Goal: Task Accomplishment & Management: Use online tool/utility

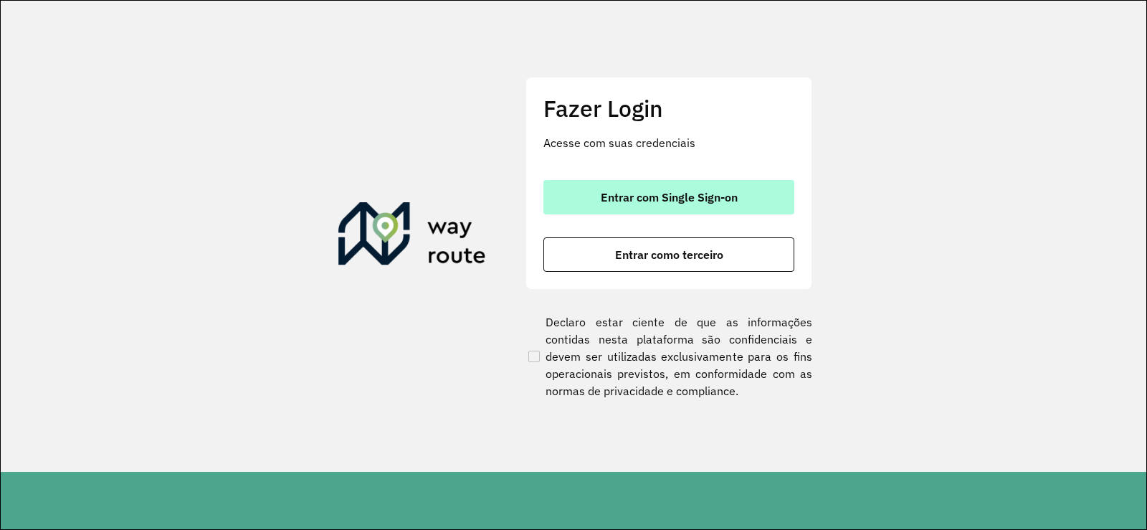
click at [606, 208] on button "Entrar com Single Sign-on" at bounding box center [668, 197] width 251 height 34
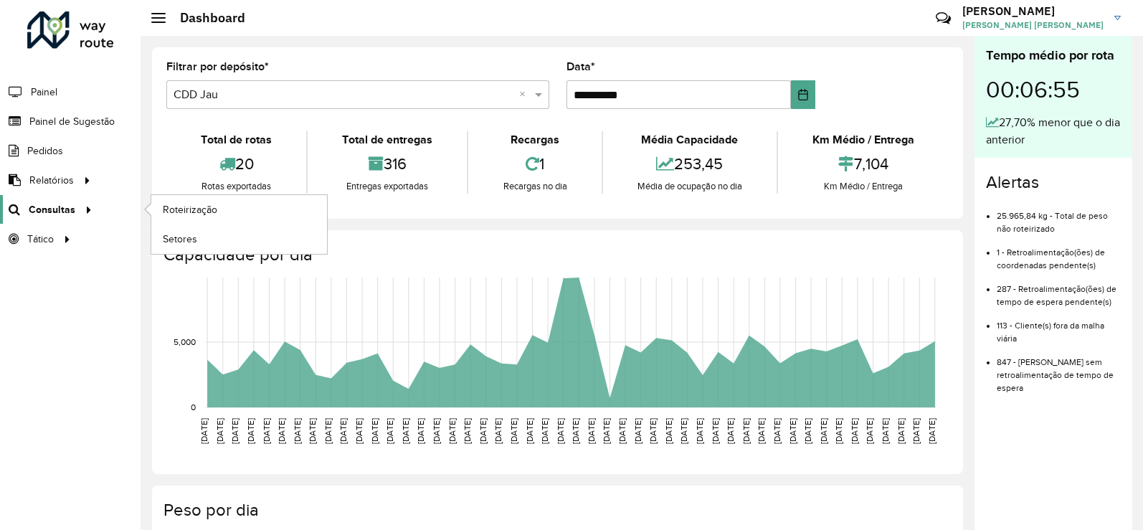
click at [77, 212] on div at bounding box center [86, 209] width 22 height 15
click at [216, 211] on span "Roteirização" at bounding box center [192, 209] width 58 height 15
click at [180, 239] on span "Setores" at bounding box center [180, 239] width 35 height 15
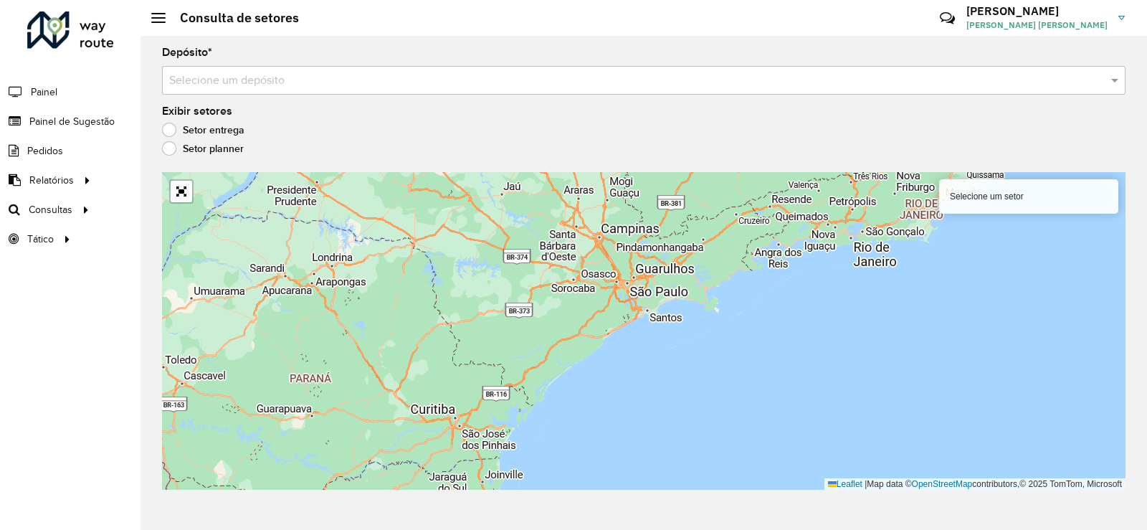
click at [238, 408] on div "Selecione um setor Leaflet | Map data © OpenStreetMap contributors,© 2025 TomTo…" at bounding box center [643, 331] width 963 height 318
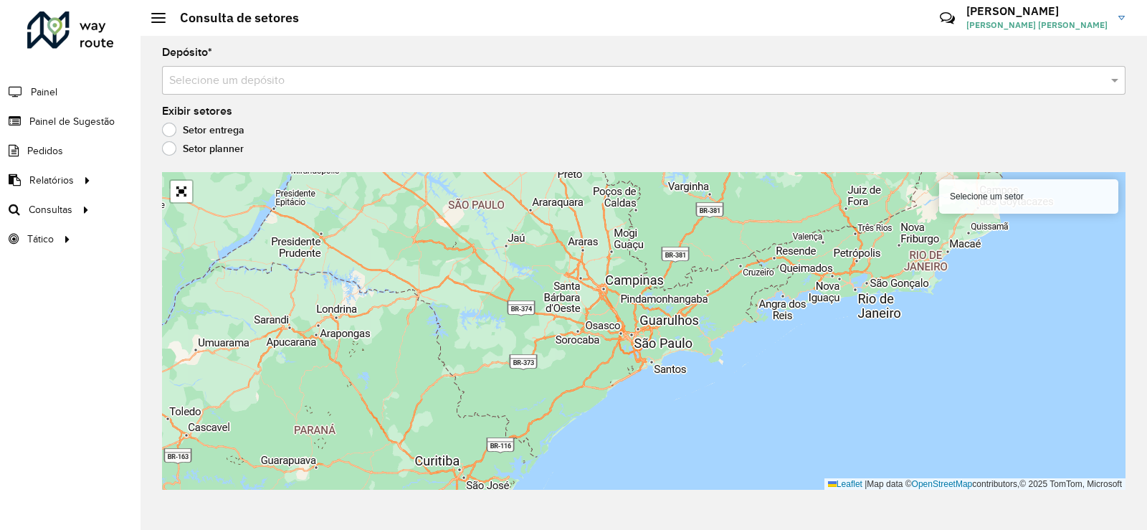
click at [240, 82] on input "text" at bounding box center [629, 80] width 920 height 17
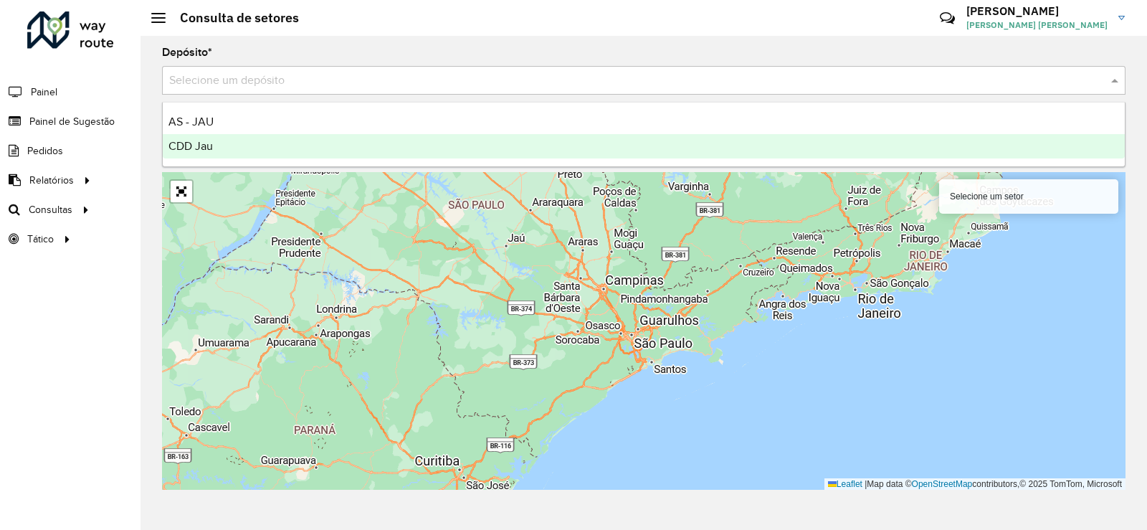
click at [202, 146] on span "CDD Jau" at bounding box center [190, 146] width 44 height 12
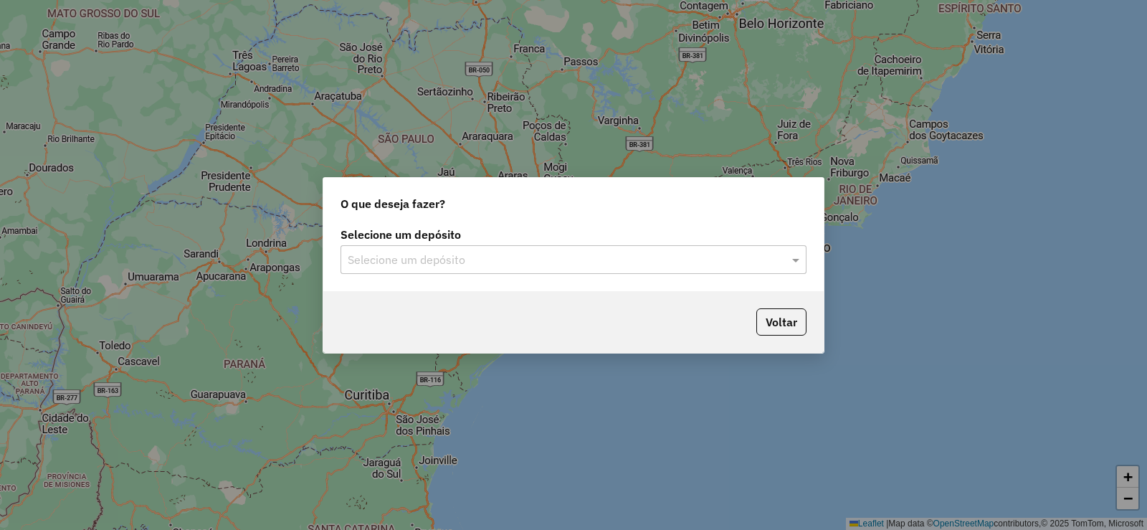
click at [432, 272] on div "Selecione um depósito" at bounding box center [574, 259] width 466 height 29
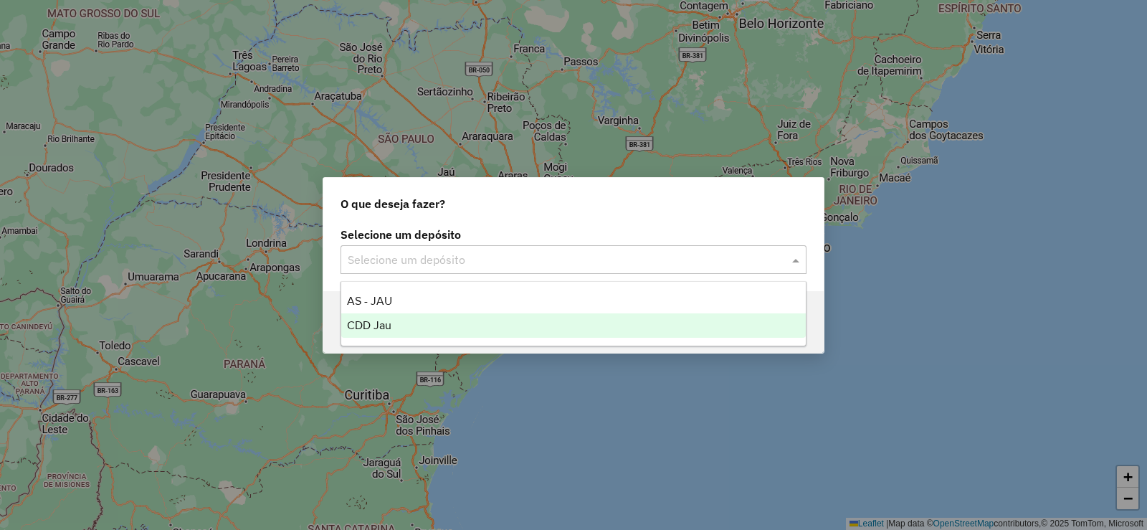
click at [407, 320] on div "CDD Jau" at bounding box center [573, 325] width 465 height 24
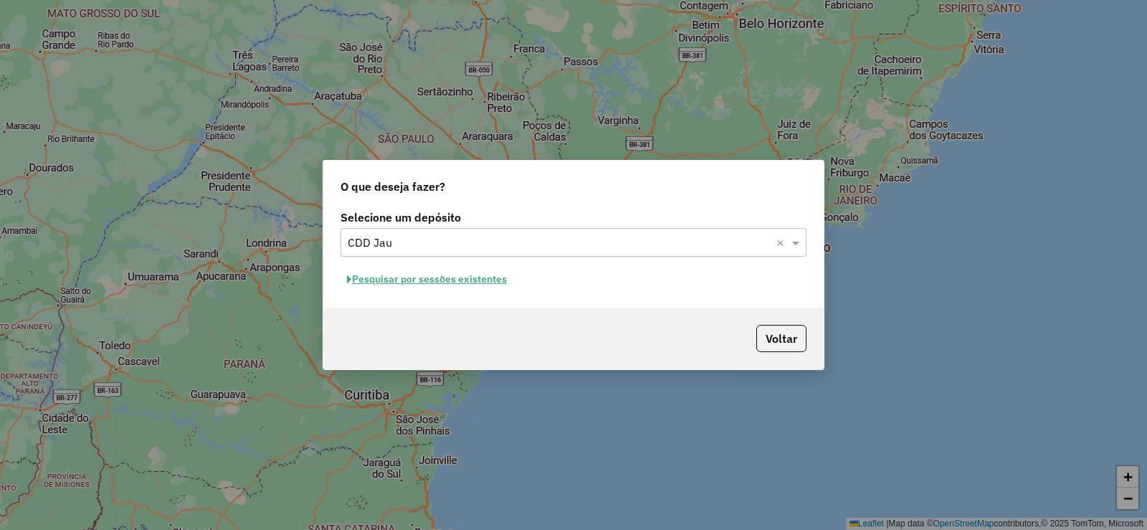
click at [467, 272] on button "Pesquisar por sessões existentes" at bounding box center [427, 279] width 173 height 22
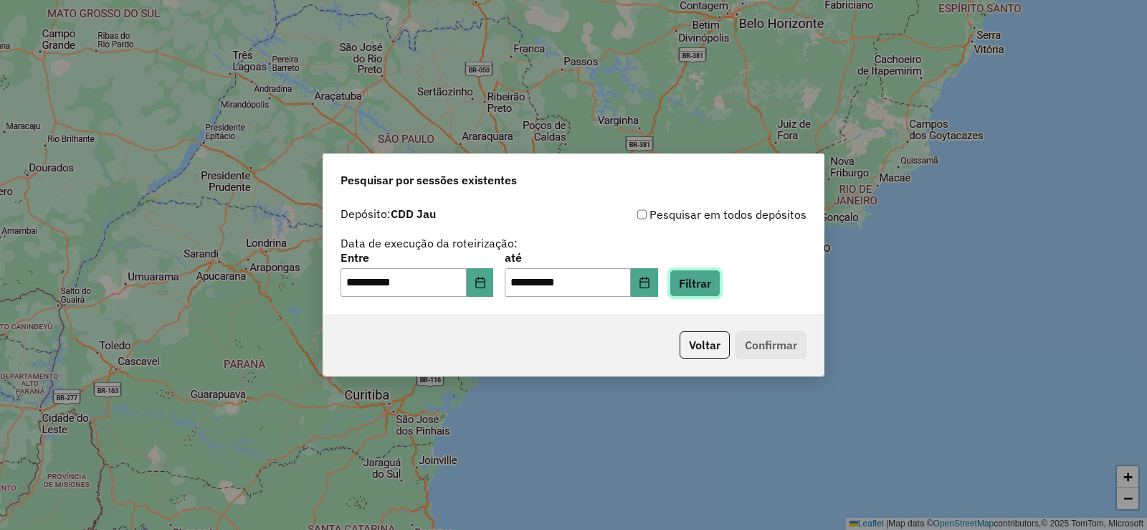
click at [719, 289] on button "Filtrar" at bounding box center [695, 283] width 51 height 27
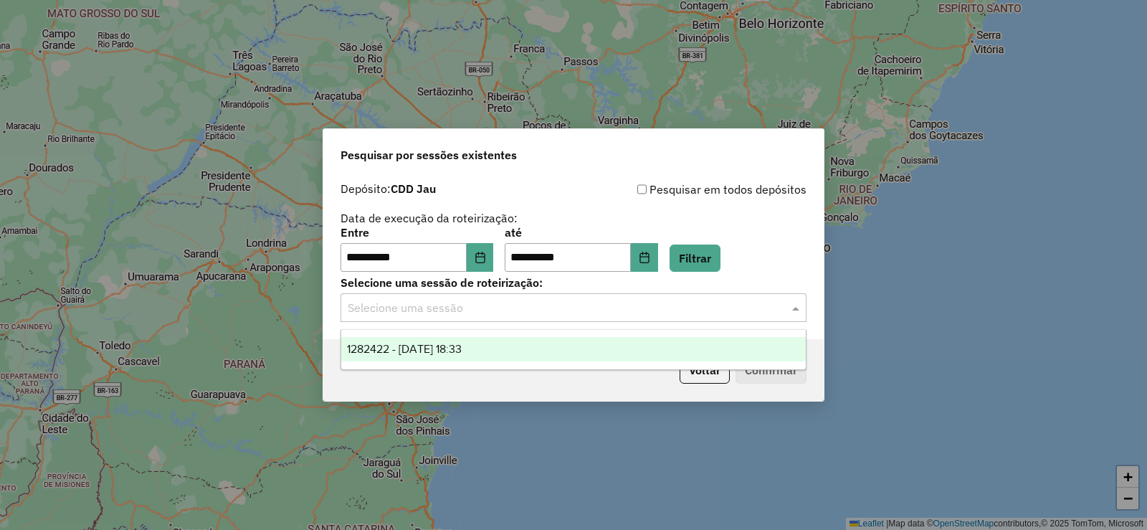
click at [386, 311] on input "text" at bounding box center [559, 308] width 423 height 17
click at [414, 353] on span "1282422 - 25/09/2025 18:33" at bounding box center [404, 349] width 115 height 12
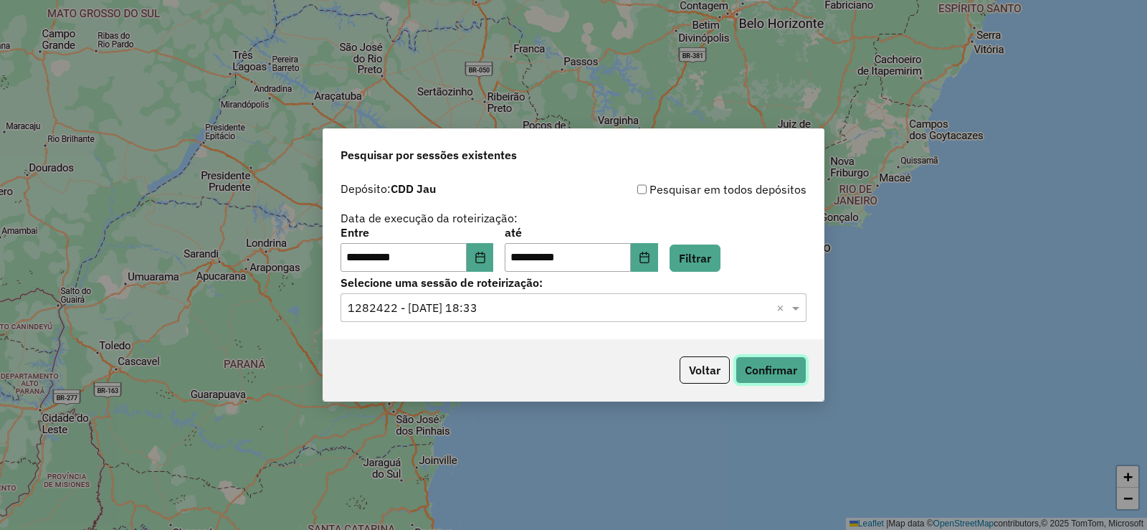
click at [799, 376] on button "Confirmar" at bounding box center [770, 369] width 71 height 27
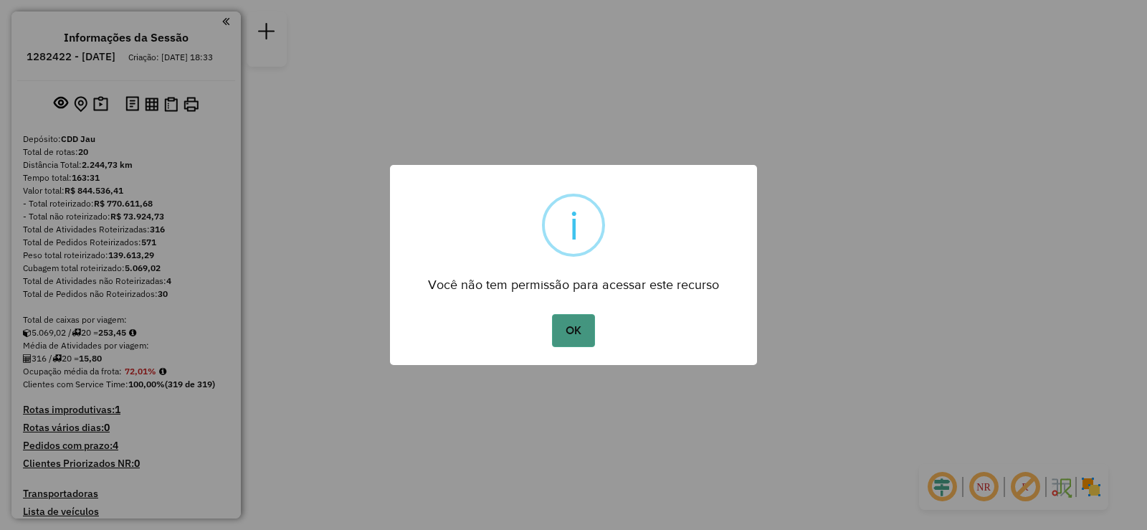
click at [580, 317] on button "OK" at bounding box center [573, 330] width 42 height 33
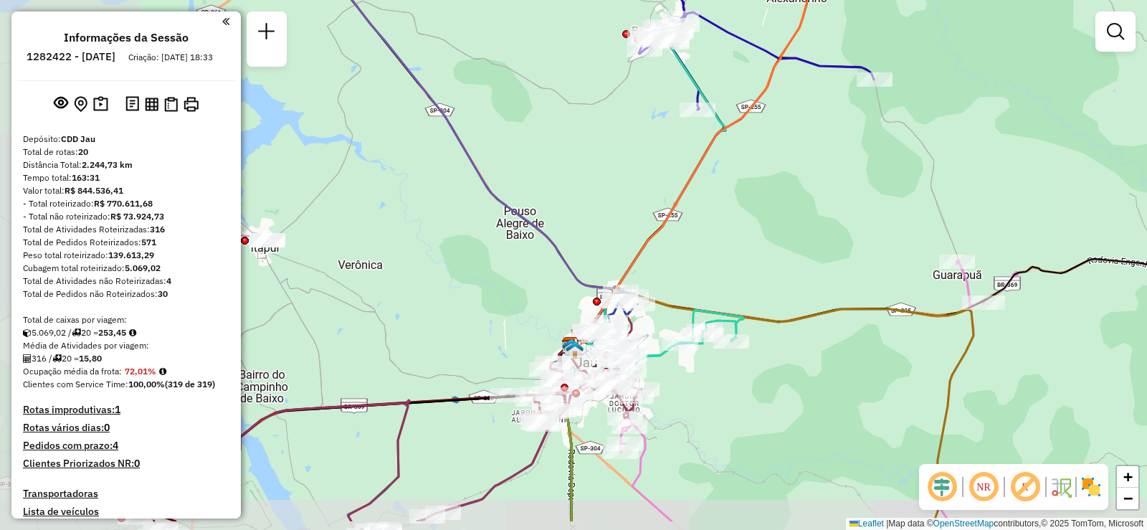
drag, startPoint x: 548, startPoint y: 227, endPoint x: 788, endPoint y: 166, distance: 247.2
click at [788, 166] on div "Janela de atendimento Grade de atendimento Capacidade Transportadoras Veículos …" at bounding box center [573, 265] width 1147 height 530
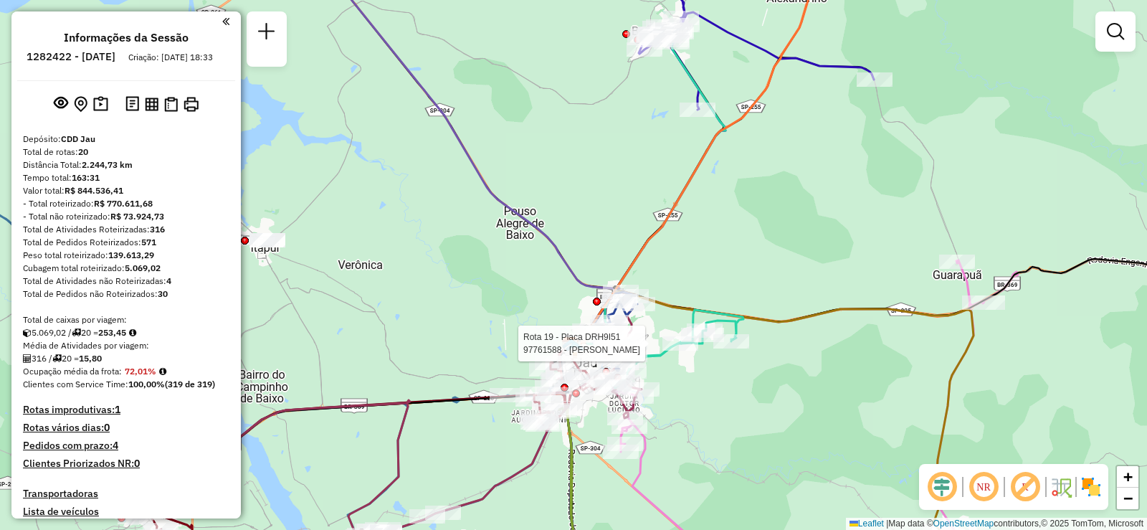
select select "**********"
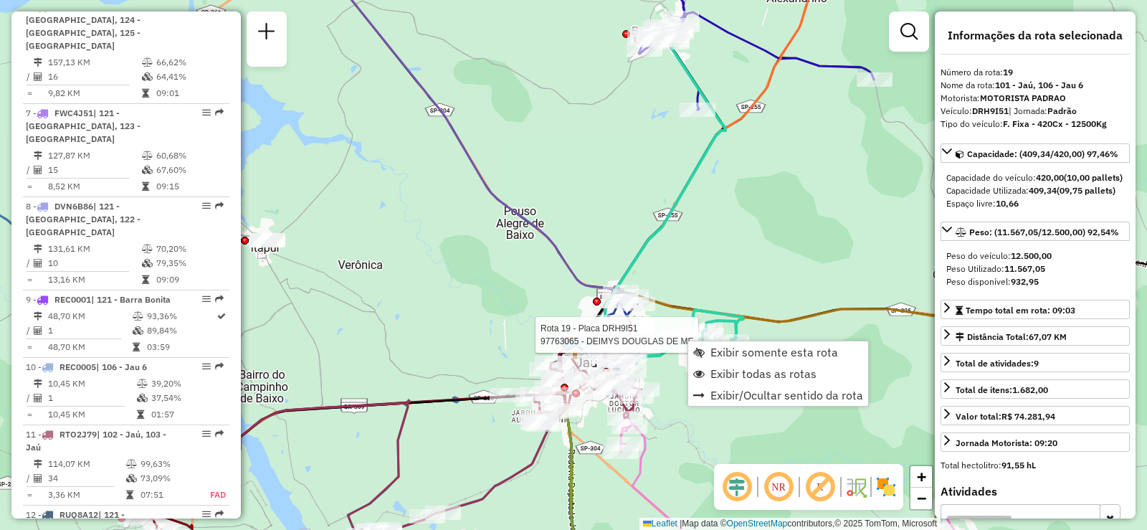
scroll to position [1961, 0]
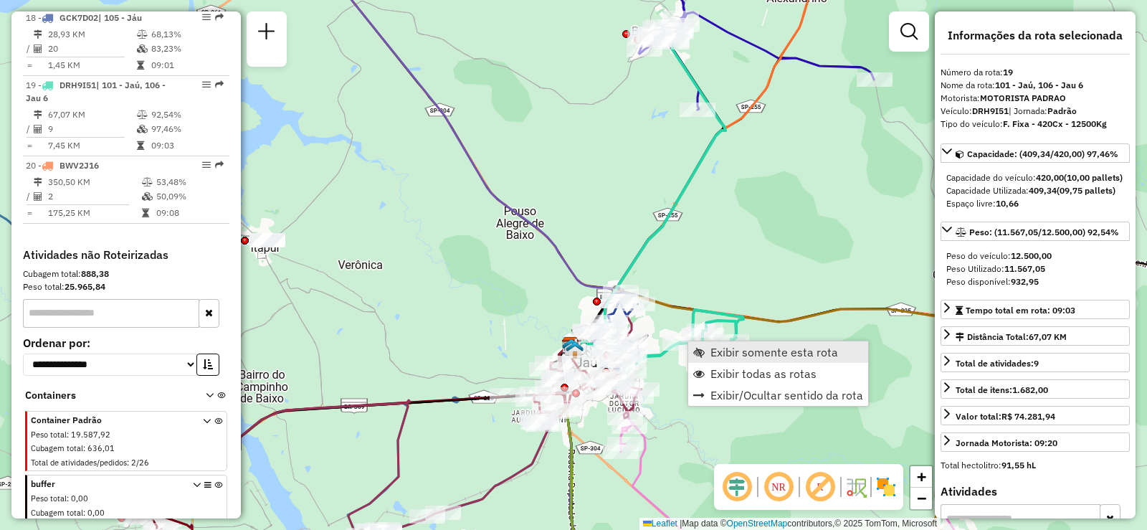
click at [740, 357] on span "Exibir somente esta rota" at bounding box center [774, 351] width 128 height 11
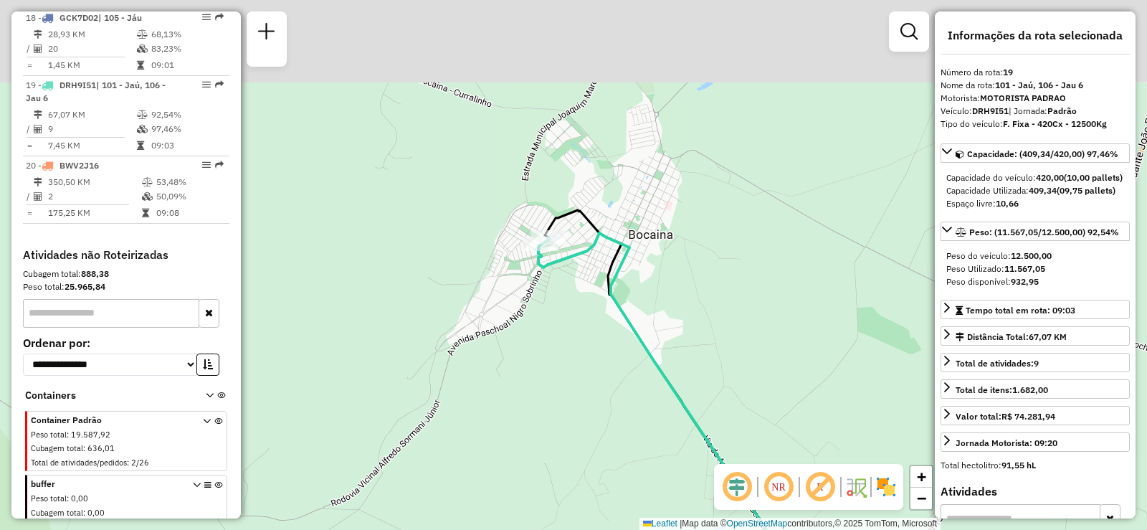
drag, startPoint x: 587, startPoint y: 134, endPoint x: 571, endPoint y: 294, distance: 160.7
click at [571, 294] on div "Janela de atendimento Grade de atendimento Capacidade Transportadoras Veículos …" at bounding box center [573, 265] width 1147 height 530
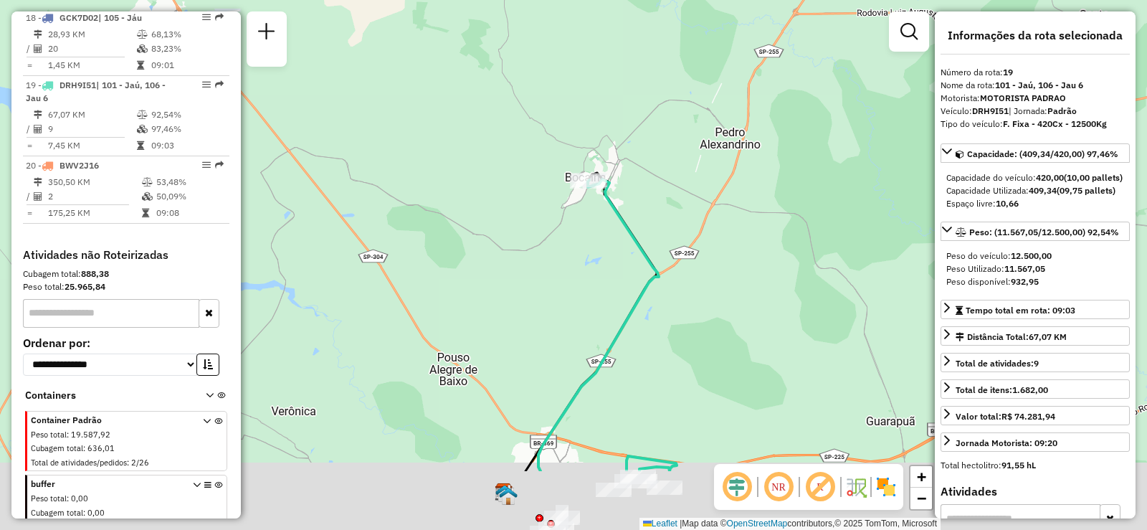
drag, startPoint x: 716, startPoint y: 350, endPoint x: 662, endPoint y: 237, distance: 125.0
click at [662, 237] on div "Janela de atendimento Grade de atendimento Capacidade Transportadoras Veículos …" at bounding box center [573, 265] width 1147 height 530
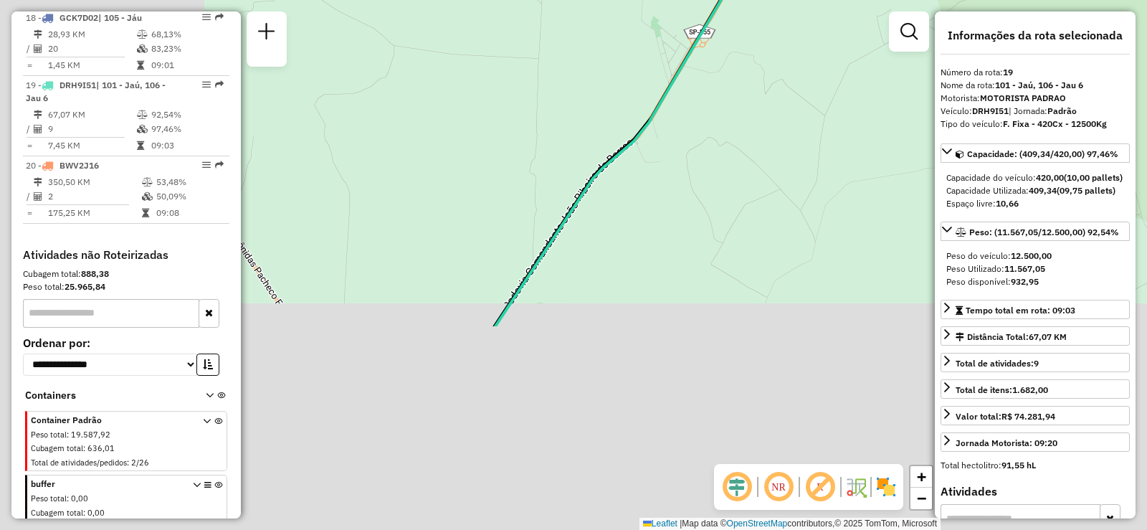
drag, startPoint x: 431, startPoint y: 346, endPoint x: 754, endPoint y: 105, distance: 403.2
click at [750, 89] on div "Janela de atendimento Grade de atendimento Capacidade Transportadoras Veículos …" at bounding box center [573, 265] width 1147 height 530
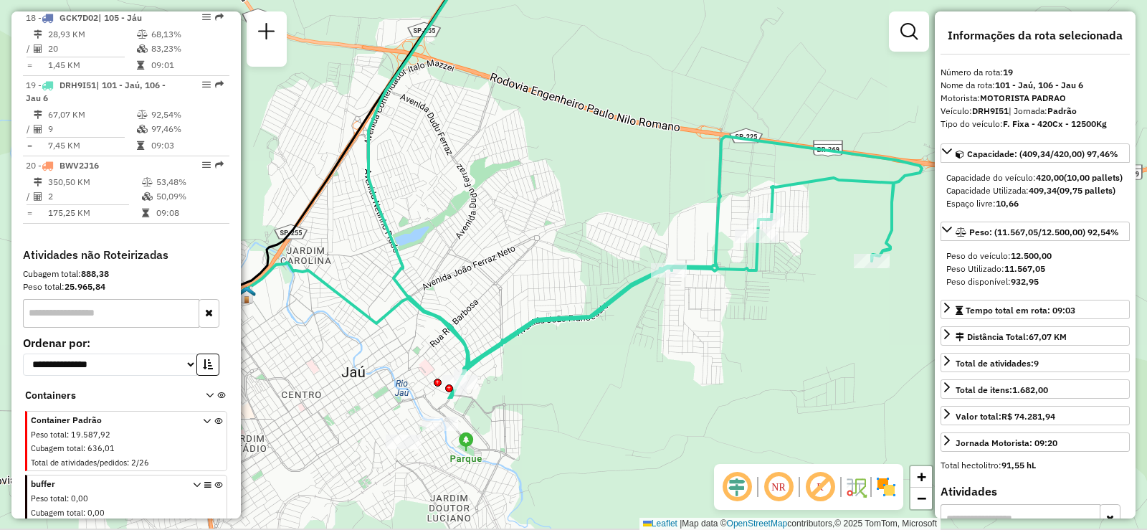
drag, startPoint x: 627, startPoint y: 301, endPoint x: 617, endPoint y: 115, distance: 185.9
click at [617, 115] on div "Janela de atendimento Grade de atendimento Capacidade Transportadoras Veículos …" at bounding box center [573, 265] width 1147 height 530
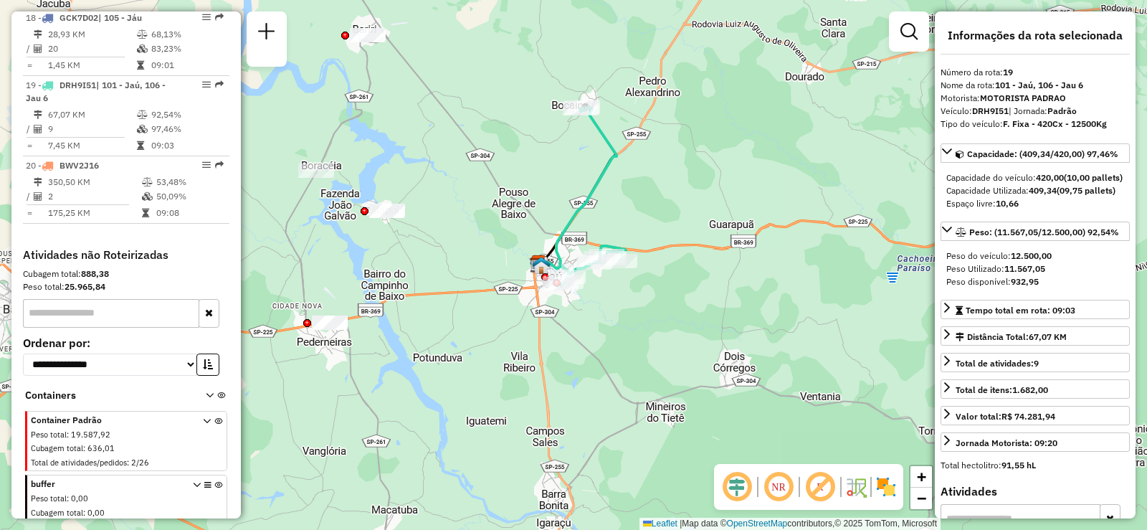
drag, startPoint x: 642, startPoint y: 200, endPoint x: 488, endPoint y: 167, distance: 156.9
click at [488, 167] on div "Janela de atendimento Grade de atendimento Capacidade Transportadoras Veículos …" at bounding box center [573, 265] width 1147 height 530
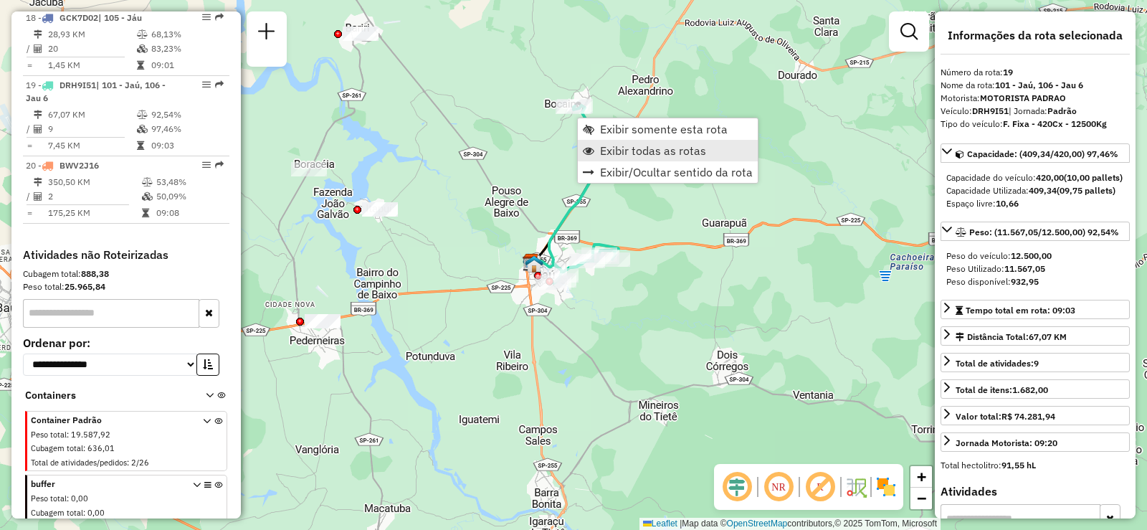
click at [652, 150] on span "Exibir todas as rotas" at bounding box center [653, 150] width 106 height 11
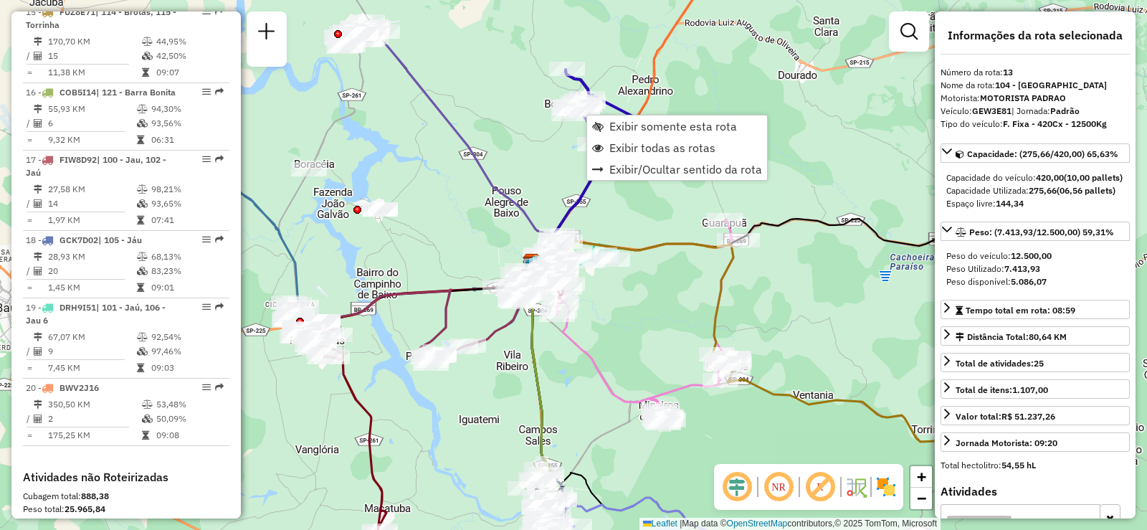
scroll to position [1518, 0]
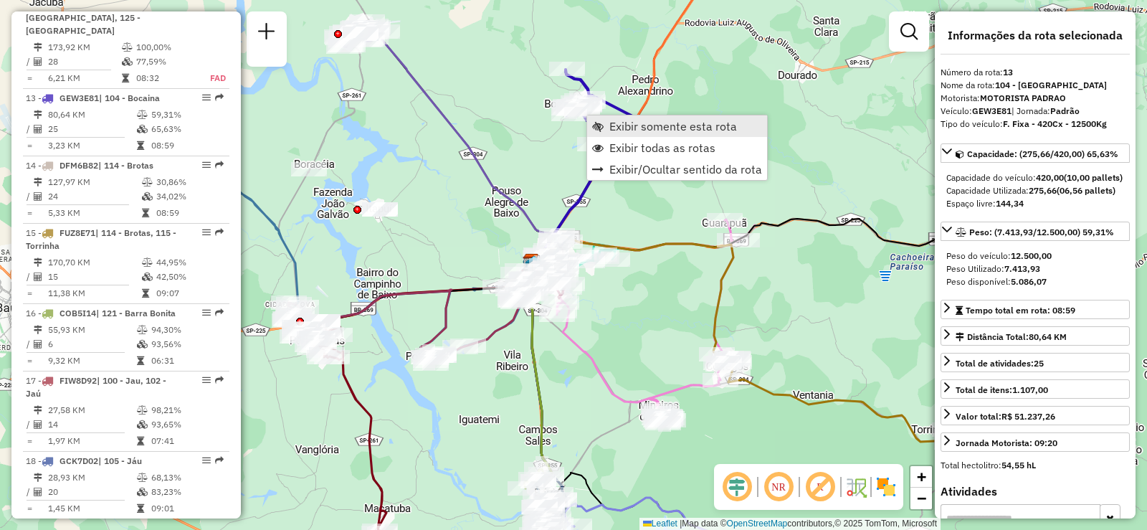
click at [639, 132] on span "Exibir somente esta rota" at bounding box center [673, 125] width 128 height 11
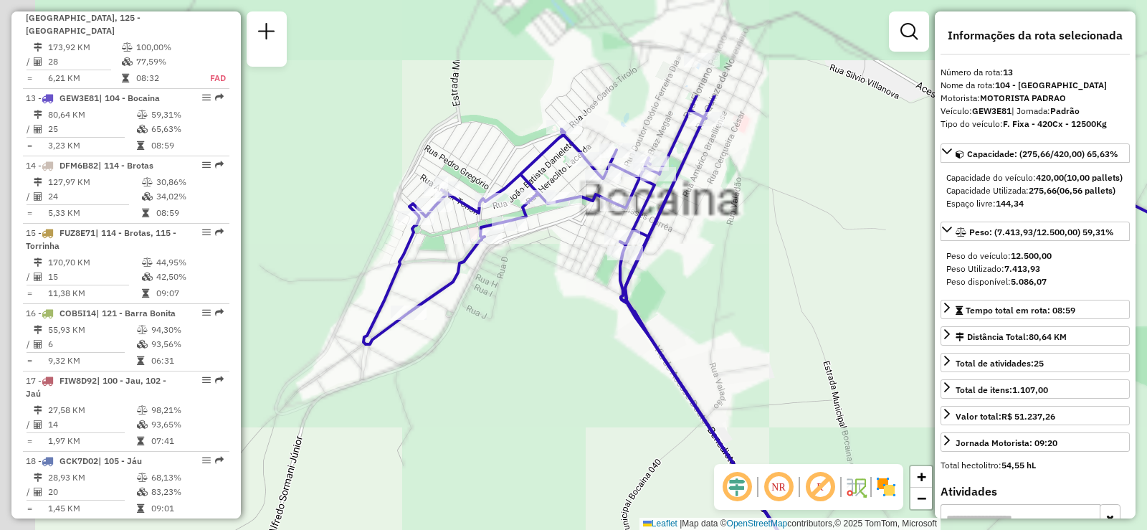
drag, startPoint x: 547, startPoint y: 97, endPoint x: 649, endPoint y: 246, distance: 180.4
click at [649, 246] on icon at bounding box center [863, 413] width 1001 height 636
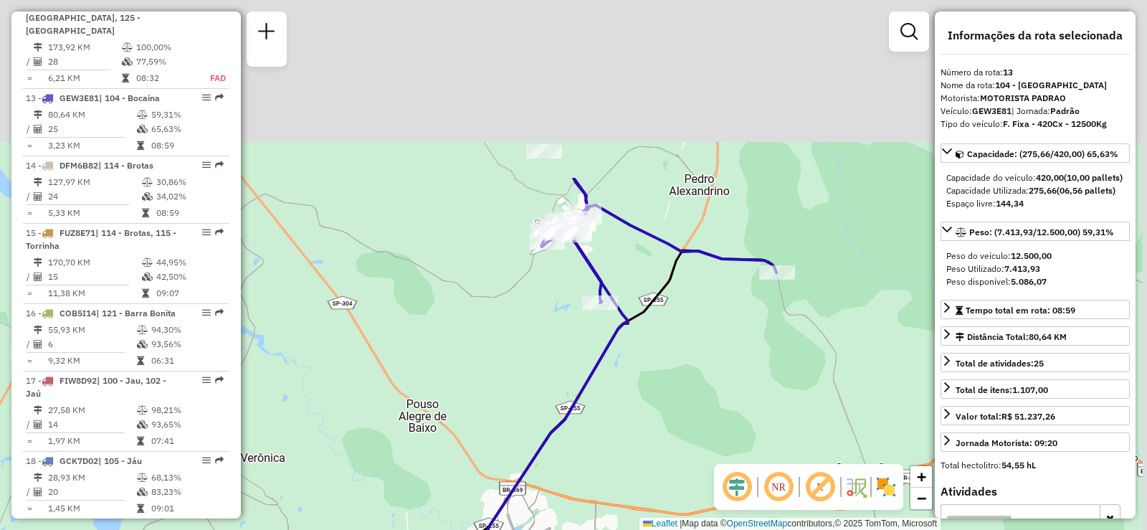
drag, startPoint x: 656, startPoint y: 79, endPoint x: 608, endPoint y: 320, distance: 245.6
click at [608, 310] on div at bounding box center [600, 302] width 36 height 14
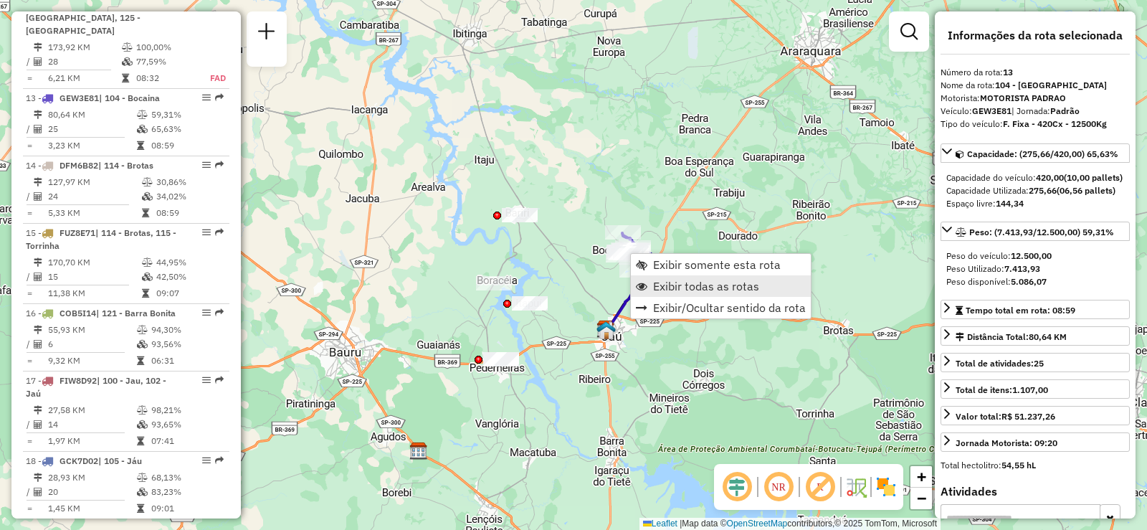
click at [675, 284] on span "Exibir todas as rotas" at bounding box center [706, 285] width 106 height 11
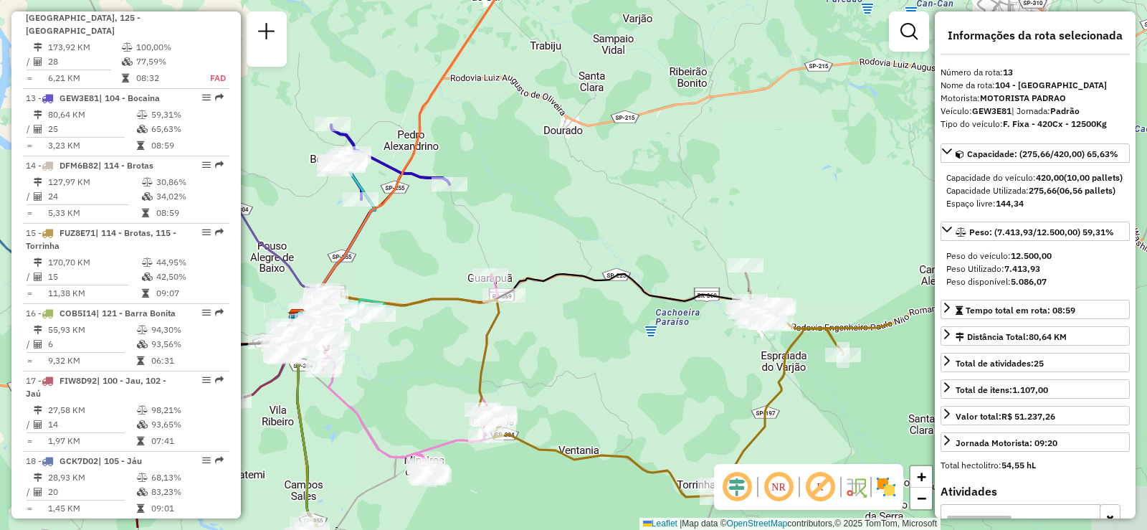
drag, startPoint x: 616, startPoint y: 310, endPoint x: 676, endPoint y: 254, distance: 81.7
click at [676, 254] on div "Janela de atendimento Grade de atendimento Capacidade Transportadoras Veículos …" at bounding box center [573, 265] width 1147 height 530
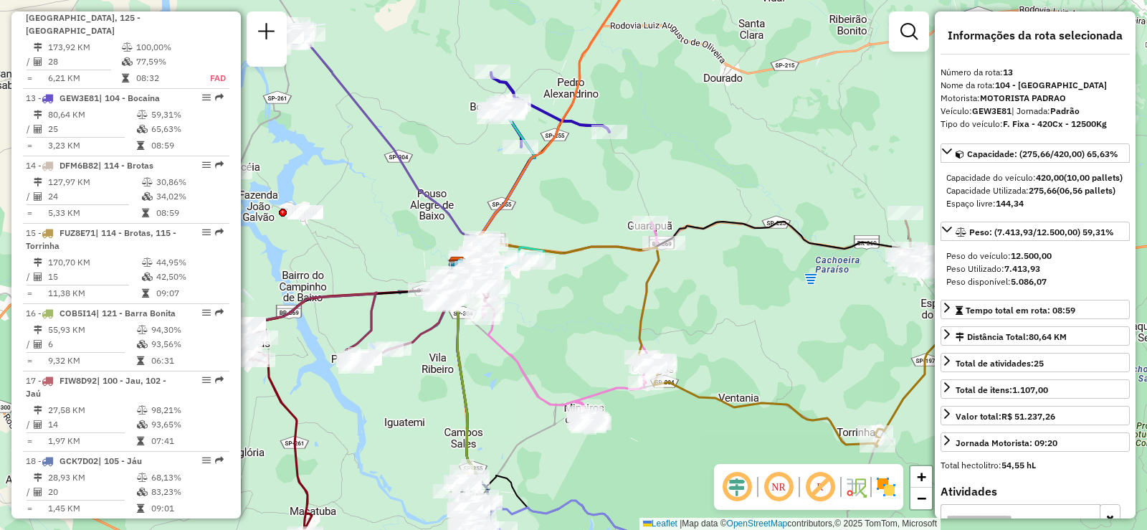
drag, startPoint x: 546, startPoint y: 208, endPoint x: 708, endPoint y: 156, distance: 169.6
click at [708, 156] on div "Janela de atendimento Grade de atendimento Capacidade Transportadoras Veículos …" at bounding box center [573, 265] width 1147 height 530
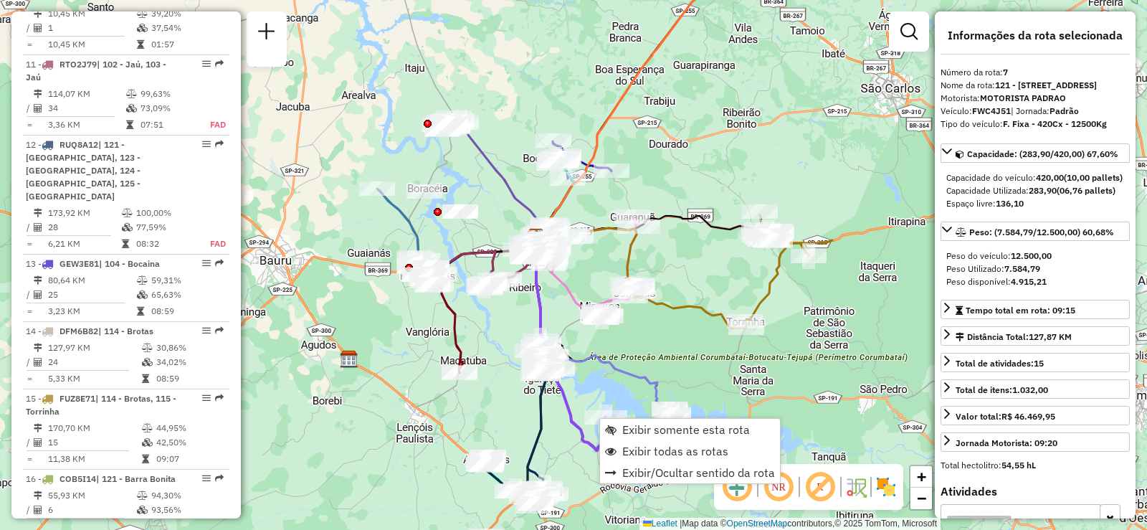
scroll to position [1049, 0]
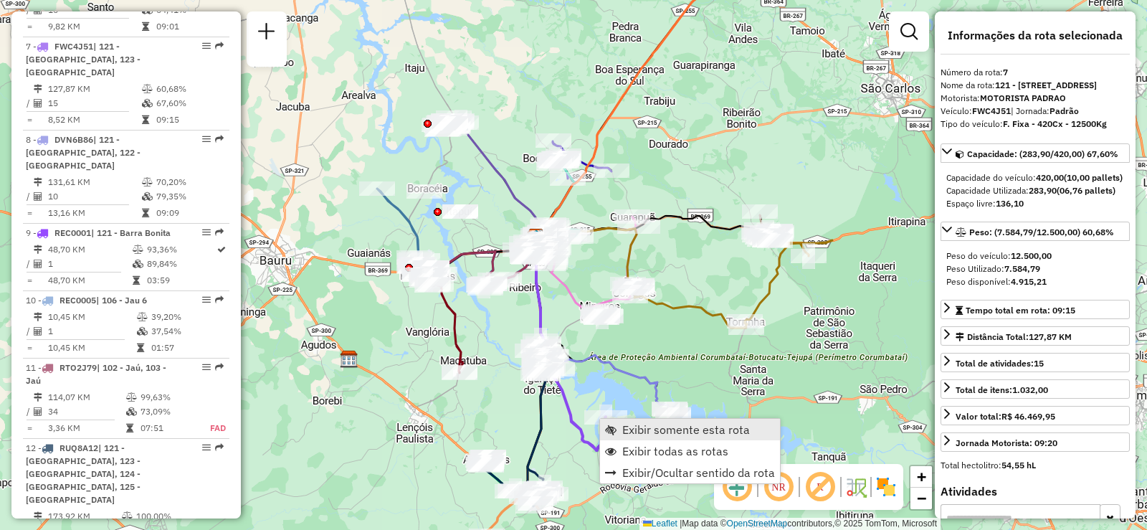
click at [635, 424] on span "Exibir somente esta rota" at bounding box center [686, 429] width 128 height 11
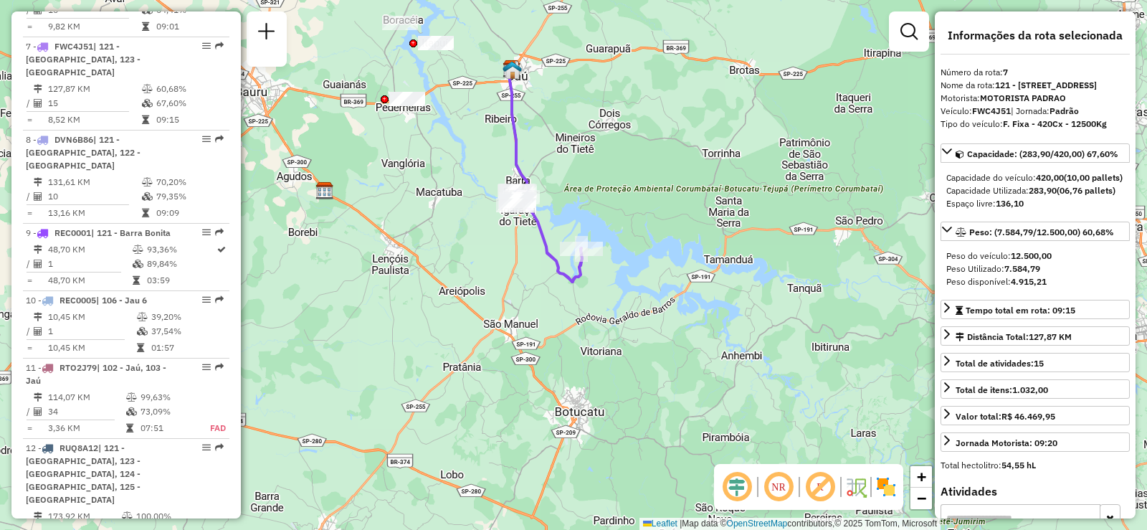
drag, startPoint x: 562, startPoint y: 377, endPoint x: 533, endPoint y: 292, distance: 89.5
click at [533, 292] on div "Janela de atendimento Grade de atendimento Capacidade Transportadoras Veículos …" at bounding box center [573, 265] width 1147 height 530
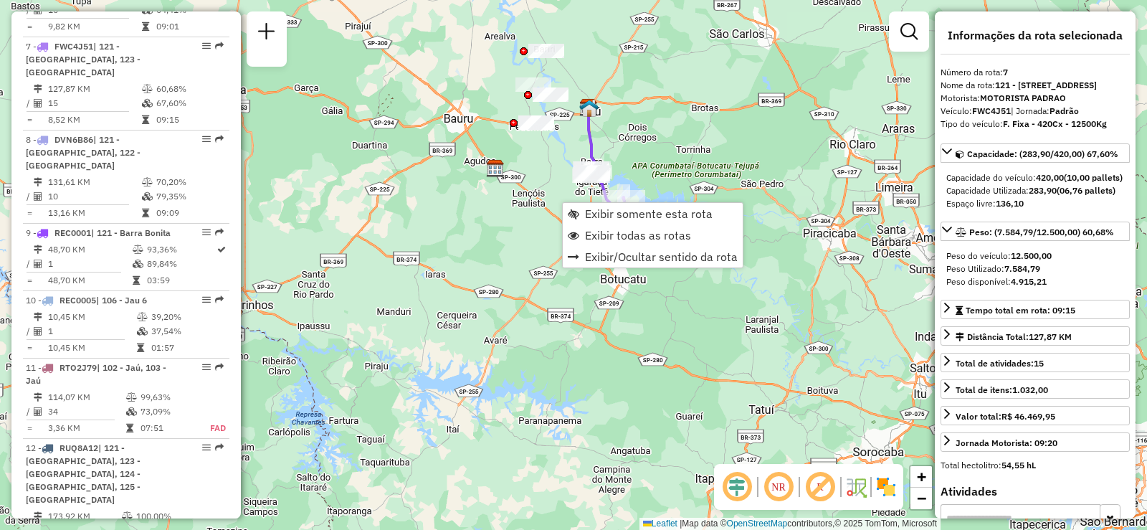
drag, startPoint x: 607, startPoint y: 128, endPoint x: 641, endPoint y: 93, distance: 48.7
click at [641, 93] on div "Janela de atendimento Grade de atendimento Capacidade Transportadoras Veículos …" at bounding box center [573, 265] width 1147 height 530
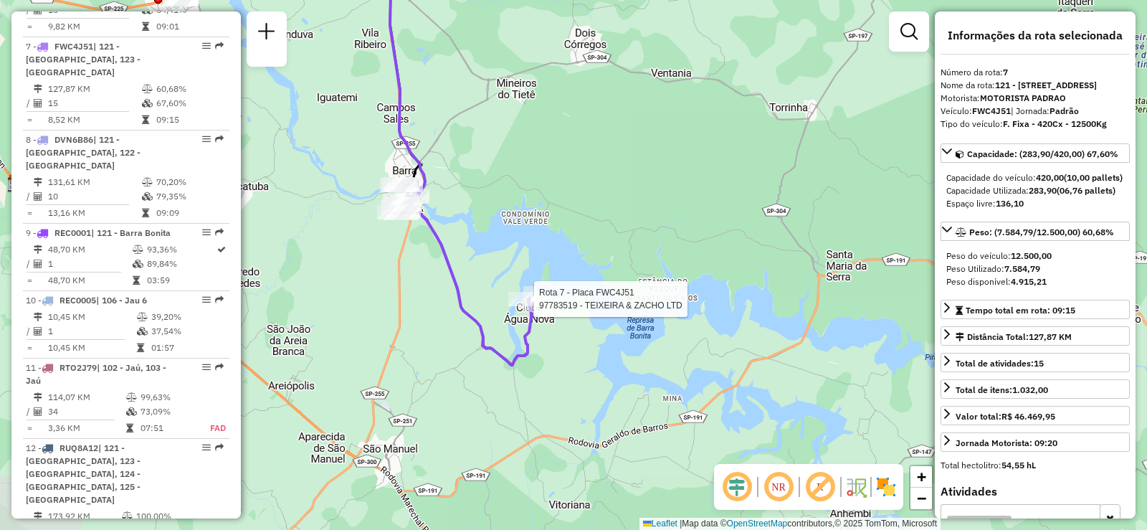
drag, startPoint x: 444, startPoint y: 365, endPoint x: 548, endPoint y: 337, distance: 106.9
click at [532, 337] on icon at bounding box center [463, 274] width 137 height 182
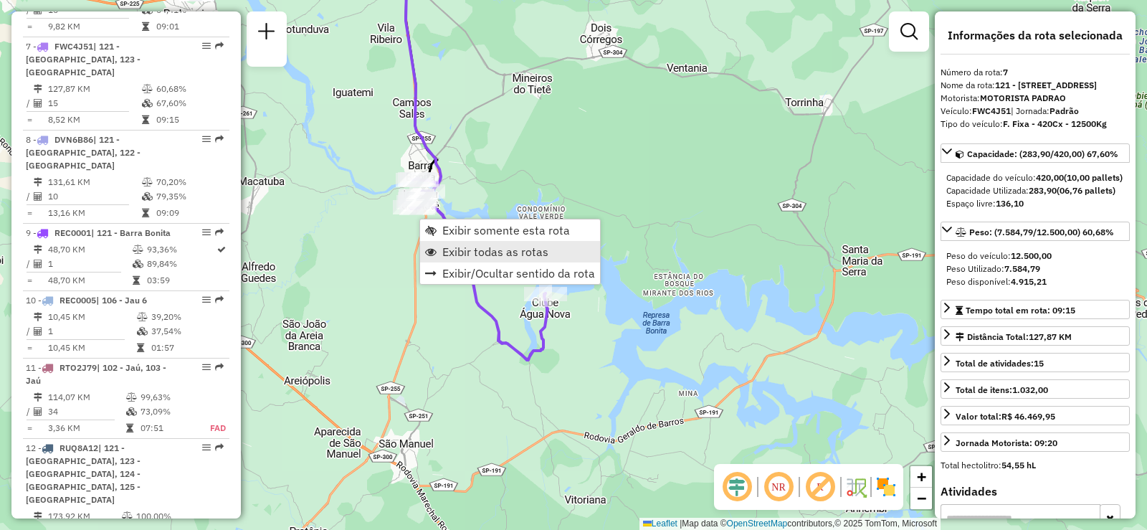
click at [452, 259] on link "Exibir todas as rotas" at bounding box center [510, 252] width 180 height 22
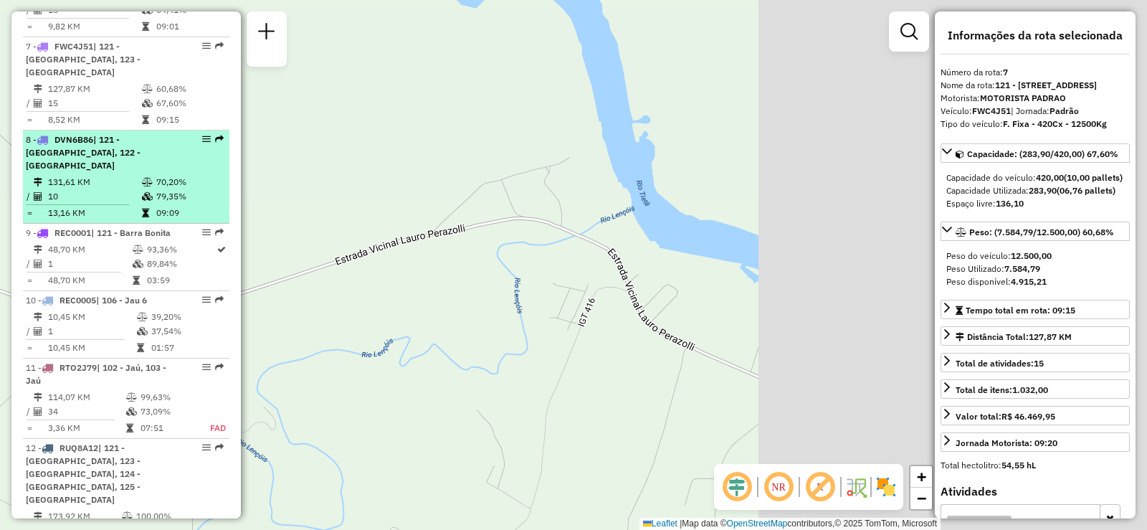
drag, startPoint x: 720, startPoint y: 224, endPoint x: 180, endPoint y: 151, distance: 544.6
click at [180, 151] on hb-router-mapa "Informações da Sessão 1282422 - [DATE] Criação: [DATE] 18:33 Depósito: CDD Jau …" at bounding box center [573, 265] width 1147 height 530
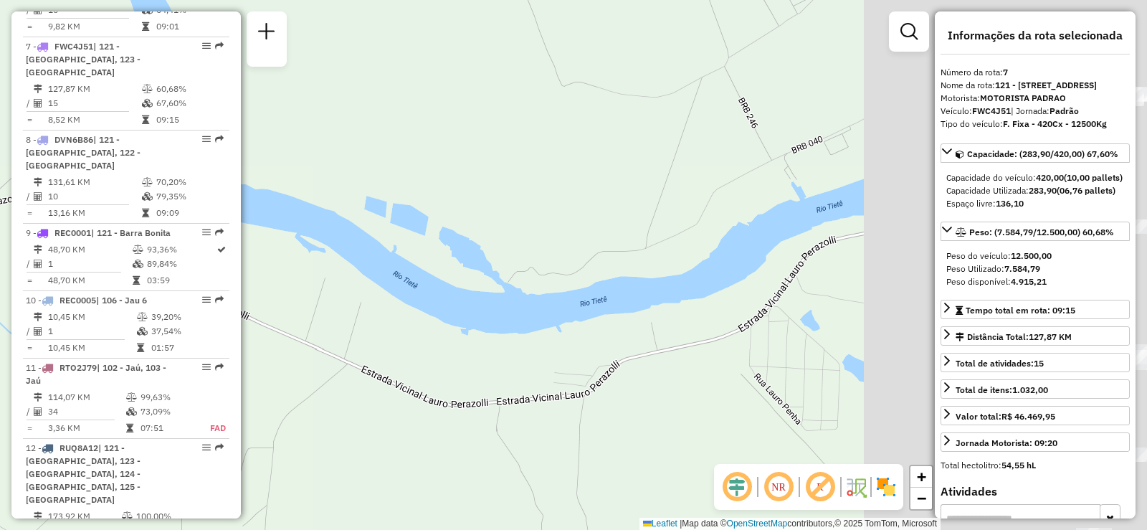
drag, startPoint x: 716, startPoint y: 340, endPoint x: 295, endPoint y: 306, distance: 422.8
click at [286, 305] on div "Janela de atendimento Grade de atendimento Capacidade Transportadoras Veículos …" at bounding box center [573, 265] width 1147 height 530
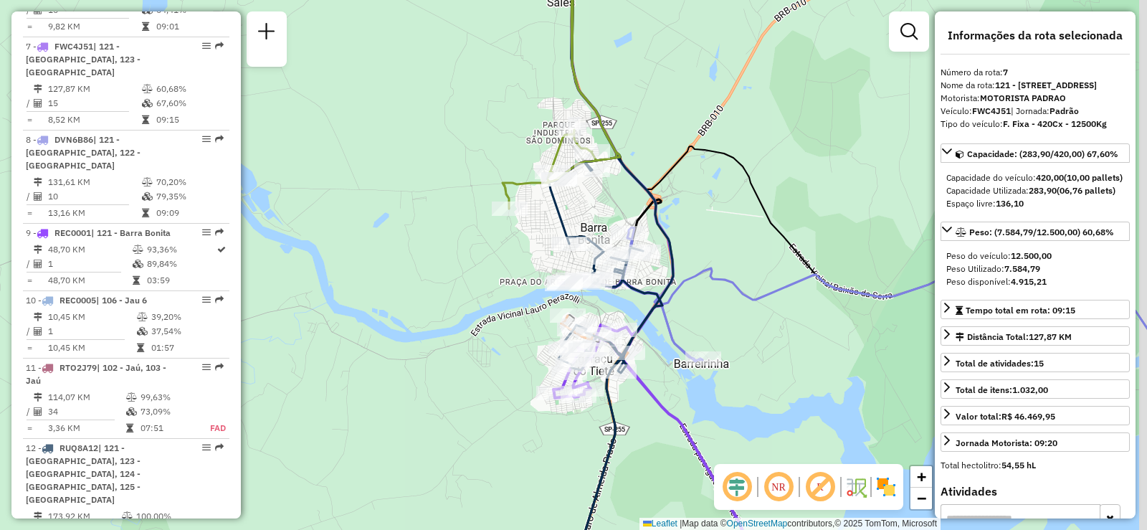
drag, startPoint x: 729, startPoint y: 337, endPoint x: 627, endPoint y: 345, distance: 102.8
click at [627, 345] on icon at bounding box center [605, 273] width 113 height 636
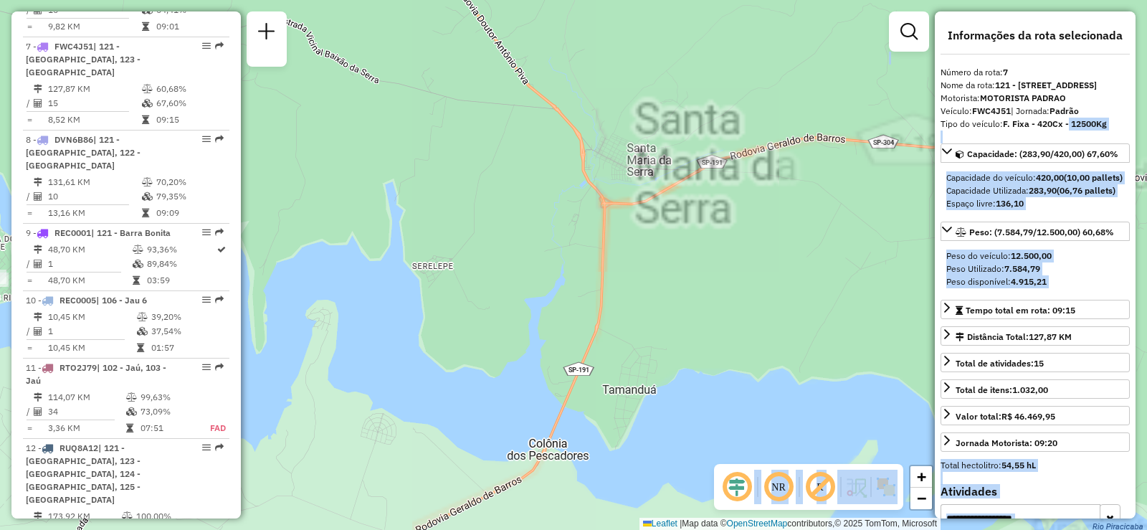
drag, startPoint x: 458, startPoint y: 353, endPoint x: 1090, endPoint y: 122, distance: 673.1
click at [1085, 125] on hb-router-mapa "Informações da Sessão 1282422 - [DATE] Criação: [DATE] 18:33 Depósito: CDD Jau …" at bounding box center [573, 265] width 1147 height 530
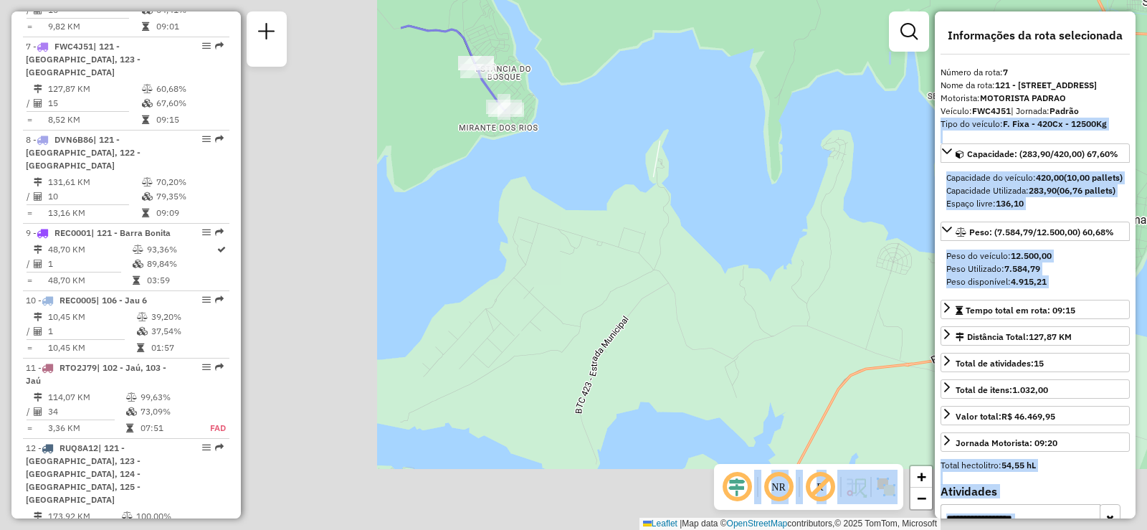
drag, startPoint x: 637, startPoint y: 199, endPoint x: 1124, endPoint y: 21, distance: 518.4
click at [1146, 24] on html "Aguarde... Pop-up bloqueado! Seu navegador bloqueou automáticamente a abertura …" at bounding box center [573, 265] width 1147 height 530
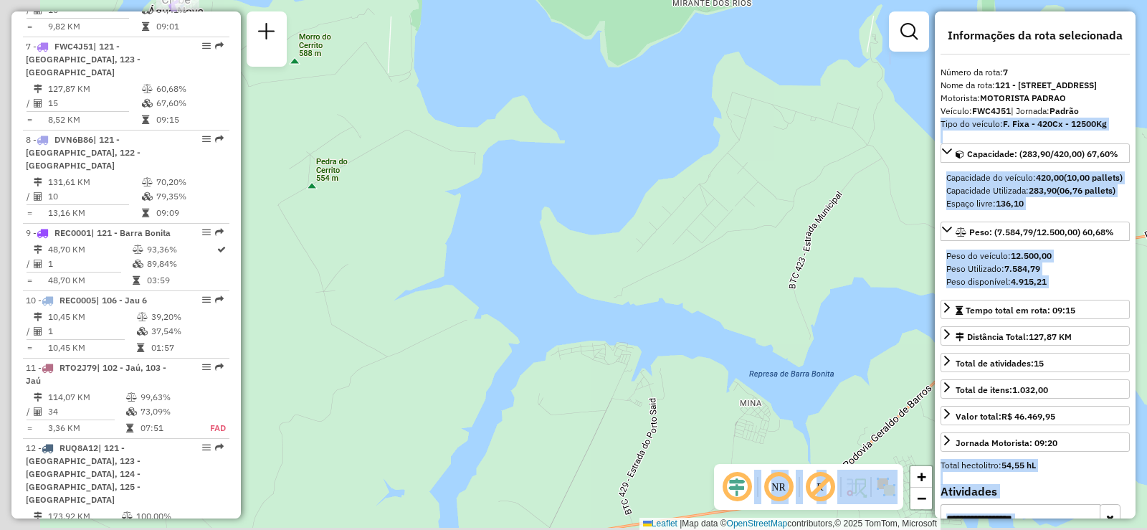
drag, startPoint x: 557, startPoint y: 356, endPoint x: 1014, endPoint y: 108, distance: 520.0
click at [1012, 113] on hb-router-mapa "Informações da Sessão 1282422 - [DATE] Criação: [DATE] 18:33 Depósito: CDD Jau …" at bounding box center [573, 265] width 1147 height 530
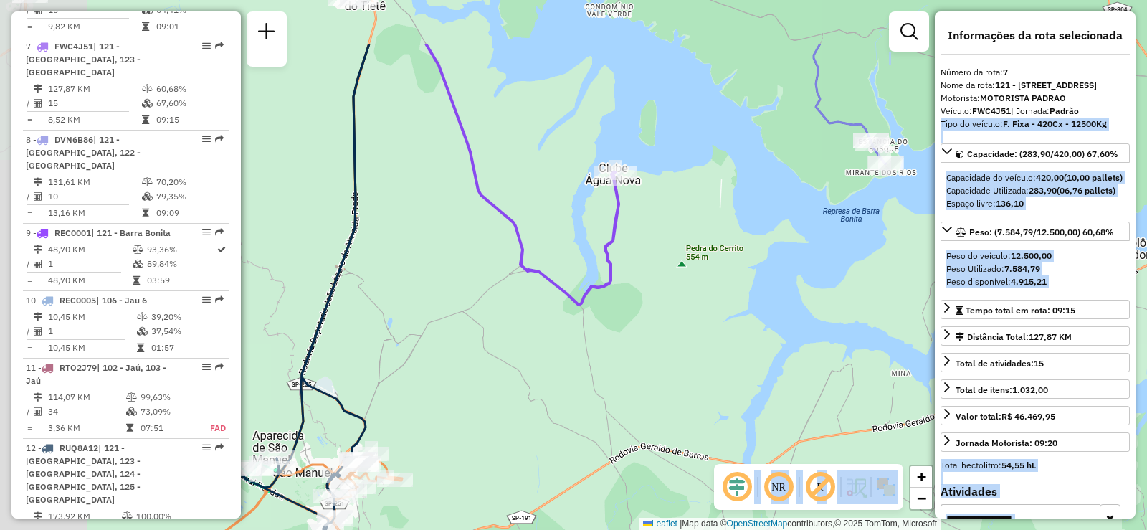
drag, startPoint x: 440, startPoint y: 160, endPoint x: 628, endPoint y: 267, distance: 216.1
click at [628, 267] on div "Rota 12 - Placa RUQ8A12 97784628 - ADEMIR PINHEIRO ALEG Rota 6 - Placa FXR4D32 …" at bounding box center [573, 265] width 1147 height 530
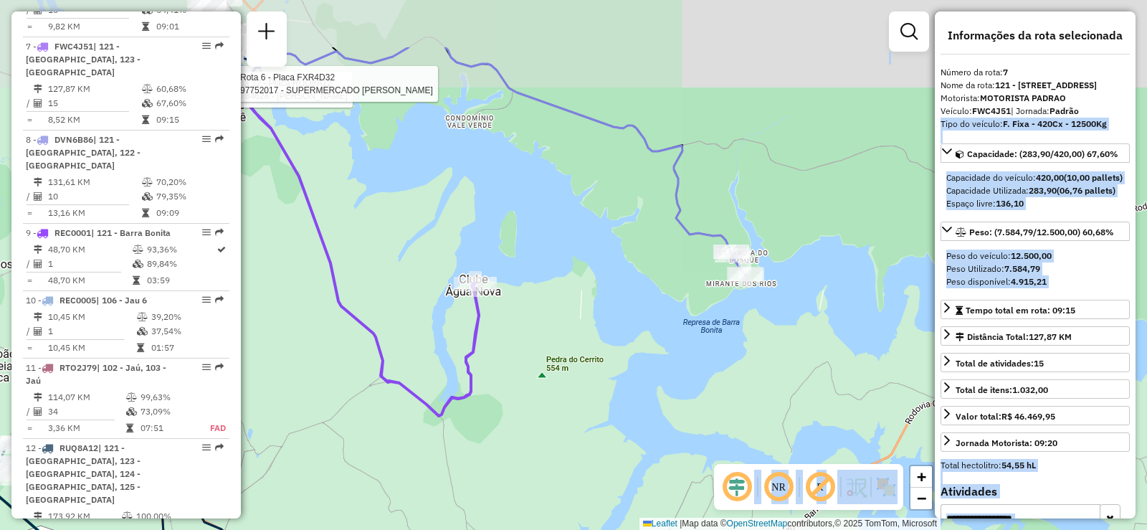
drag, startPoint x: 615, startPoint y: 189, endPoint x: 509, endPoint y: 243, distance: 119.3
click at [509, 243] on div "Rota 12 - Placa RUQ8A12 97784628 - ADEMIR PINHEIRO ALEG Rota 6 - Placa FXR4D32 …" at bounding box center [573, 265] width 1147 height 530
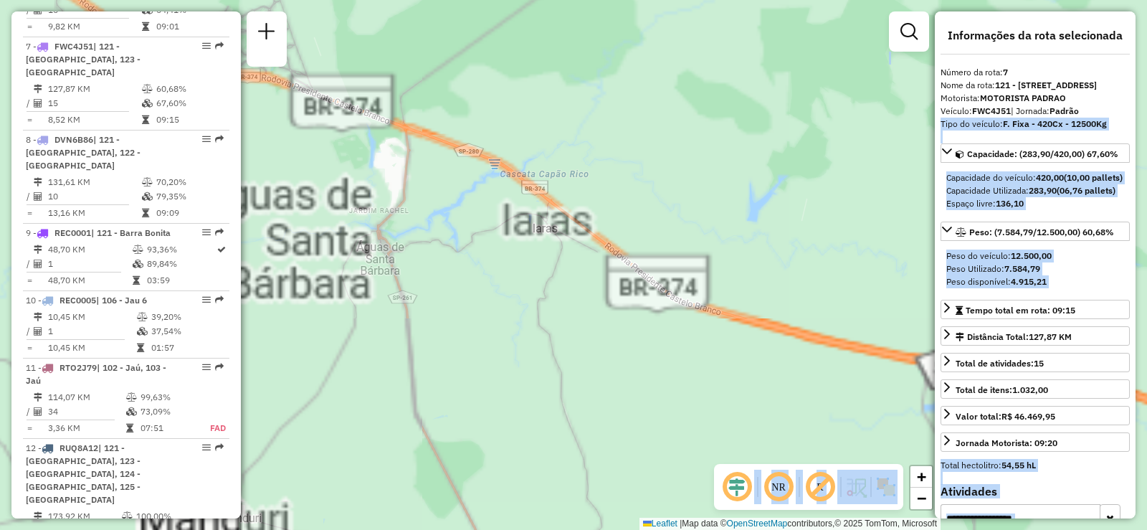
drag, startPoint x: 679, startPoint y: 151, endPoint x: 299, endPoint y: 276, distance: 399.9
click at [299, 276] on div "Rota 12 - Placa RUQ8A12 97784628 - ADEMIR PINHEIRO ALEG Rota 6 - Placa FXR4D32 …" at bounding box center [573, 265] width 1147 height 530
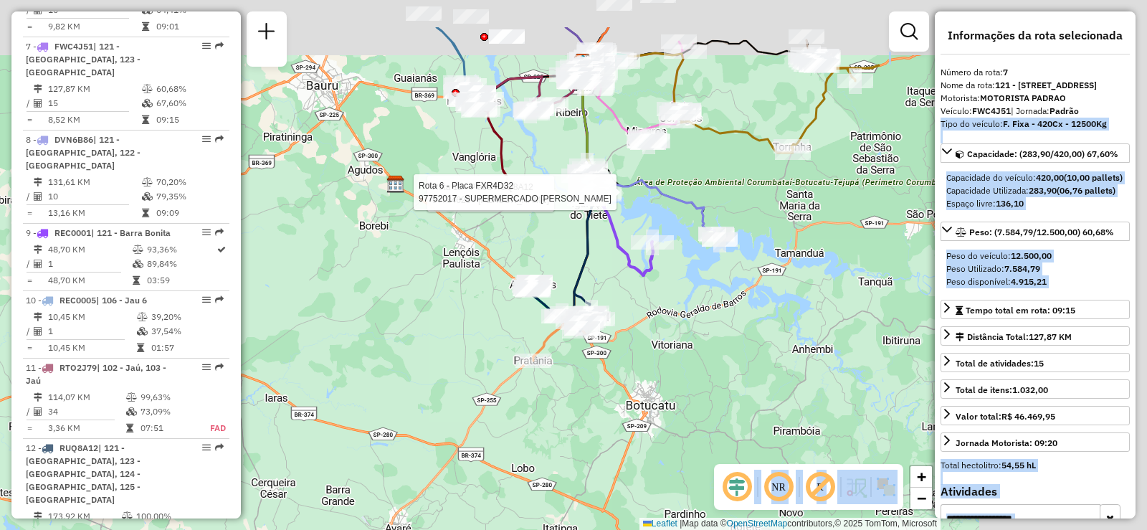
drag, startPoint x: 452, startPoint y: 341, endPoint x: 379, endPoint y: 386, distance: 85.3
click at [378, 386] on div "Rota 12 - Placa RUQ8A12 97784628 - ADEMIR PINHEIRO ALEG Rota 6 - Placa FXR4D32 …" at bounding box center [573, 265] width 1147 height 530
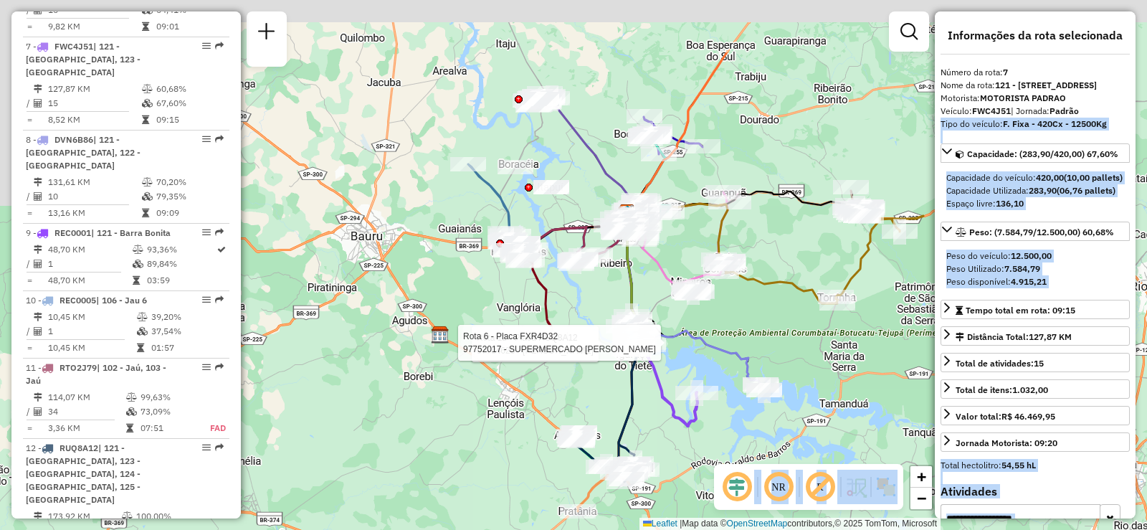
drag, startPoint x: 439, startPoint y: 214, endPoint x: 582, endPoint y: 338, distance: 189.0
click at [554, 338] on icon at bounding box center [531, 295] width 46 height 106
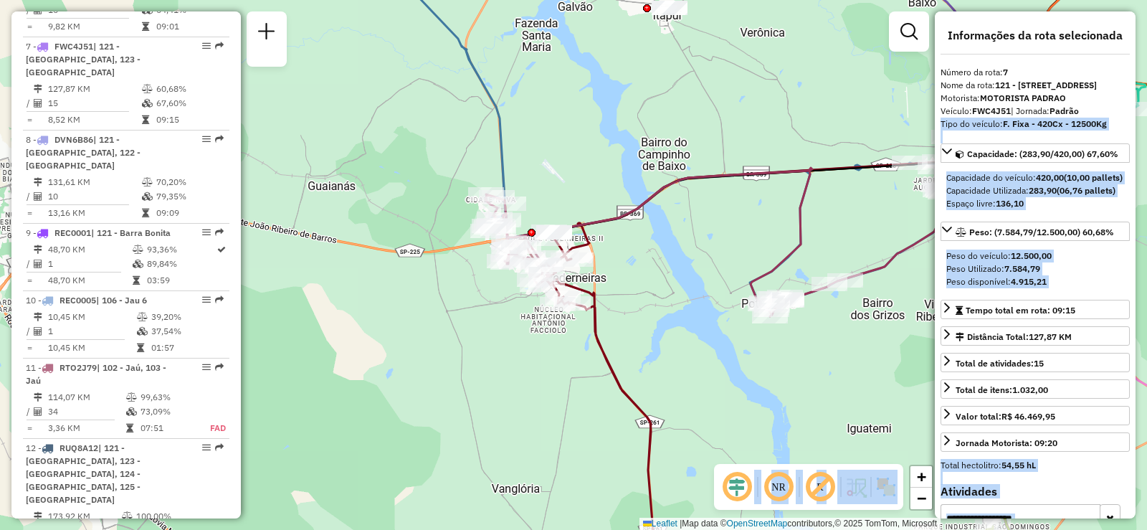
drag, startPoint x: 547, startPoint y: 268, endPoint x: 662, endPoint y: 315, distance: 124.5
click at [662, 315] on div "Rota 12 - Placa RUQ8A12 97784628 - ADEMIR PINHEIRO ALEG Rota 6 - Placa FXR4D32 …" at bounding box center [573, 265] width 1147 height 530
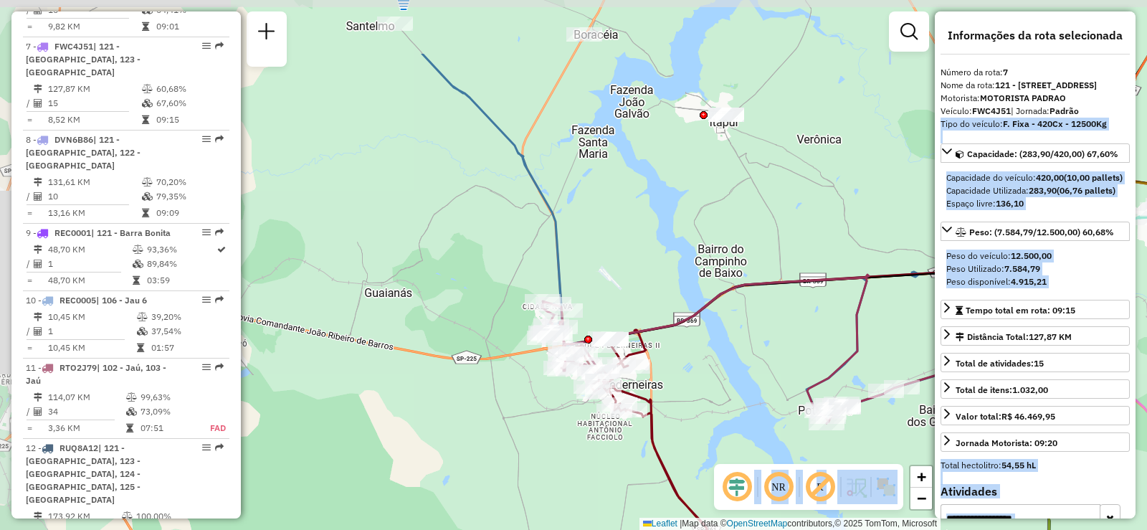
drag, startPoint x: 586, startPoint y: 177, endPoint x: 641, endPoint y: 283, distance: 119.3
click at [641, 283] on div "Rota 12 - Placa RUQ8A12 97784628 - ADEMIR PINHEIRO ALEG Rota 6 - Placa FXR4D32 …" at bounding box center [573, 265] width 1147 height 530
